Goal: Task Accomplishment & Management: Use online tool/utility

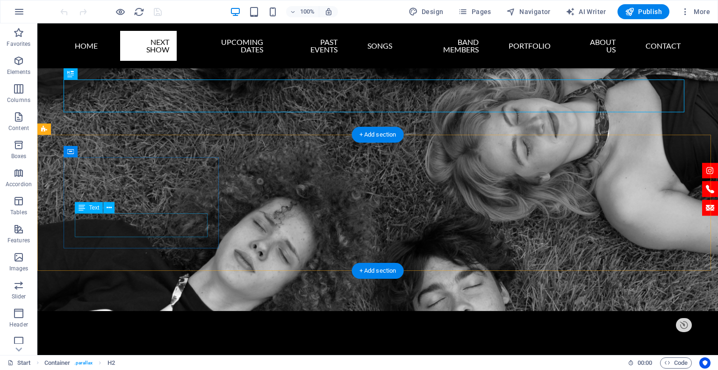
scroll to position [318, 0]
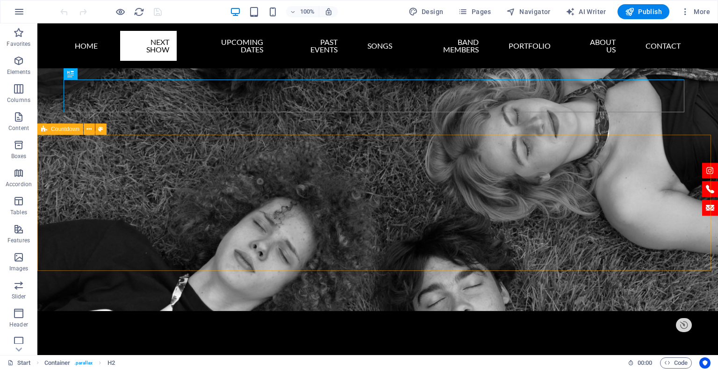
click at [58, 131] on span "Countdown" at bounding box center [65, 129] width 29 height 6
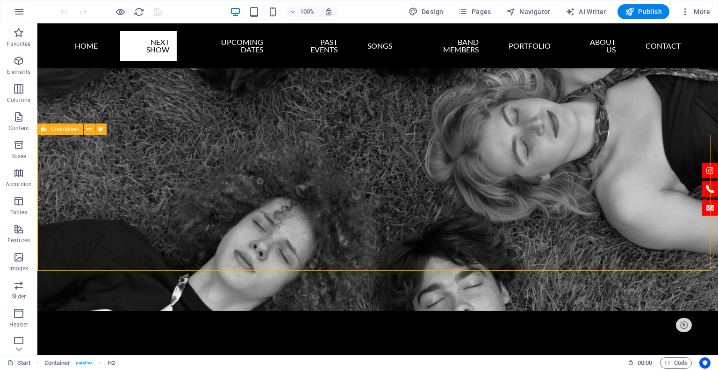
click at [58, 131] on span "Countdown" at bounding box center [65, 129] width 29 height 6
select select "timer"
select select "preset-countdown-v3-default"
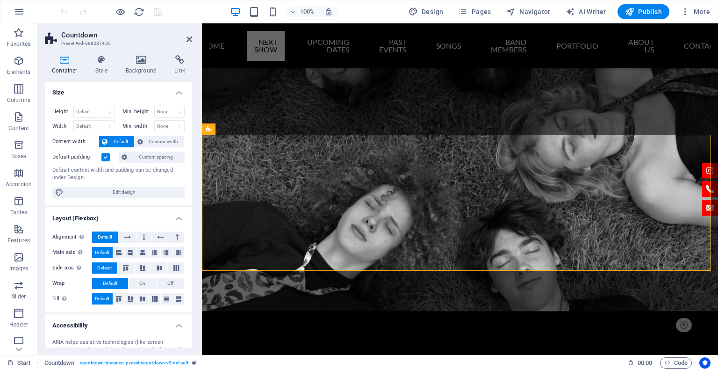
scroll to position [0, 0]
click at [215, 130] on span "Countdown" at bounding box center [229, 129] width 29 height 6
drag, startPoint x: 215, startPoint y: 130, endPoint x: 3, endPoint y: 98, distance: 214.6
click at [215, 130] on span "Countdown" at bounding box center [229, 129] width 29 height 6
click at [107, 59] on icon at bounding box center [101, 59] width 27 height 9
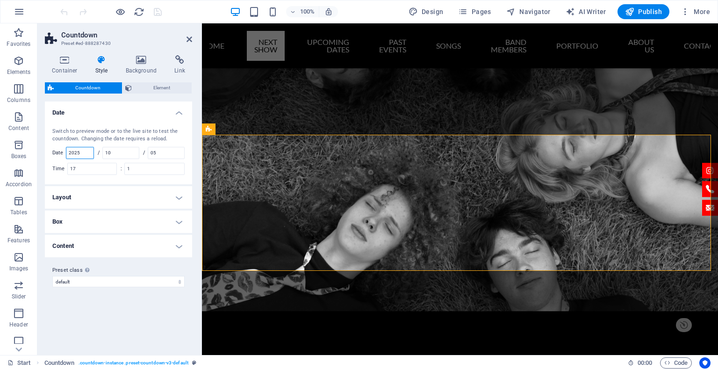
click at [88, 150] on input "2025" at bounding box center [79, 152] width 27 height 11
type input "2026"
click at [121, 156] on input "10" at bounding box center [121, 152] width 36 height 11
type input "3"
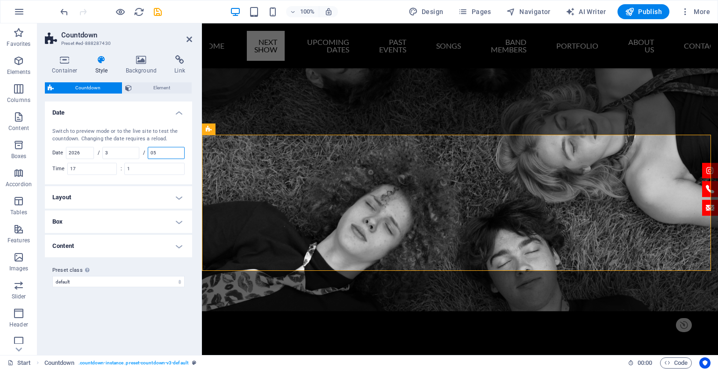
click at [164, 147] on input "05" at bounding box center [166, 152] width 36 height 11
type input "21"
click at [81, 170] on input "17" at bounding box center [92, 168] width 49 height 11
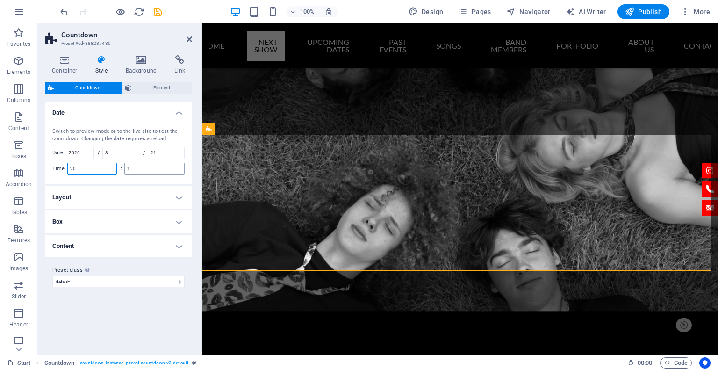
type input "20"
click at [135, 169] on input "1" at bounding box center [154, 168] width 59 height 11
type input "1"
click at [131, 176] on div "Switch to preview mode or to the live site to test the countdown. Changing the …" at bounding box center [118, 151] width 151 height 66
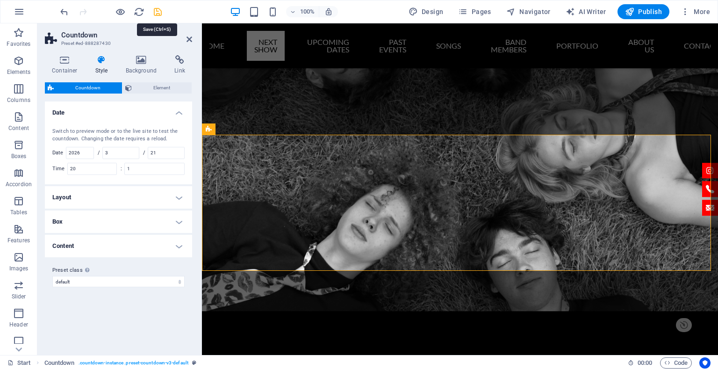
click at [153, 9] on icon "save" at bounding box center [157, 12] width 11 height 11
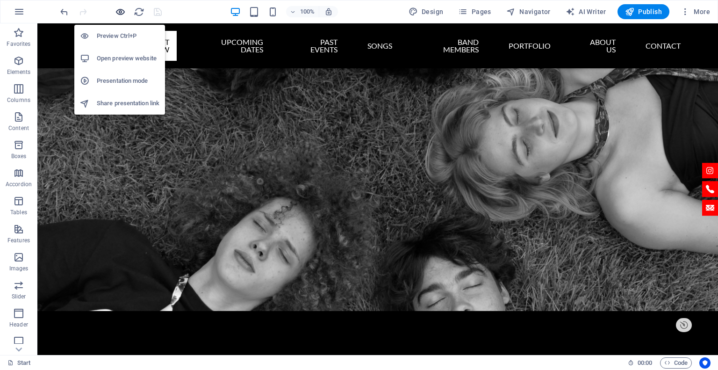
click at [119, 13] on icon "button" at bounding box center [120, 12] width 11 height 11
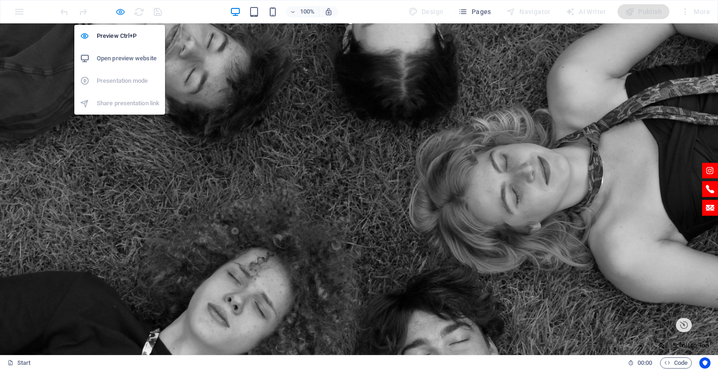
click at [121, 11] on icon "button" at bounding box center [120, 12] width 11 height 11
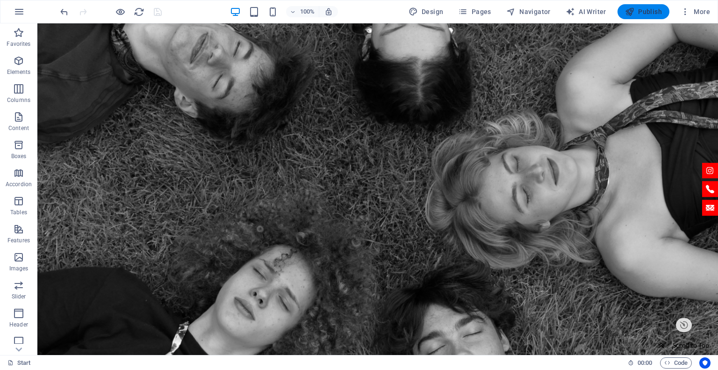
click at [649, 15] on span "Publish" at bounding box center [643, 11] width 37 height 9
